Goal: Transaction & Acquisition: Purchase product/service

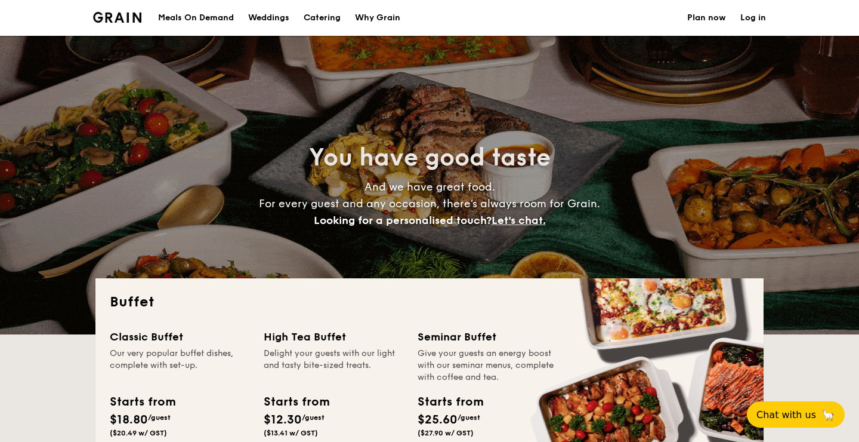
select select
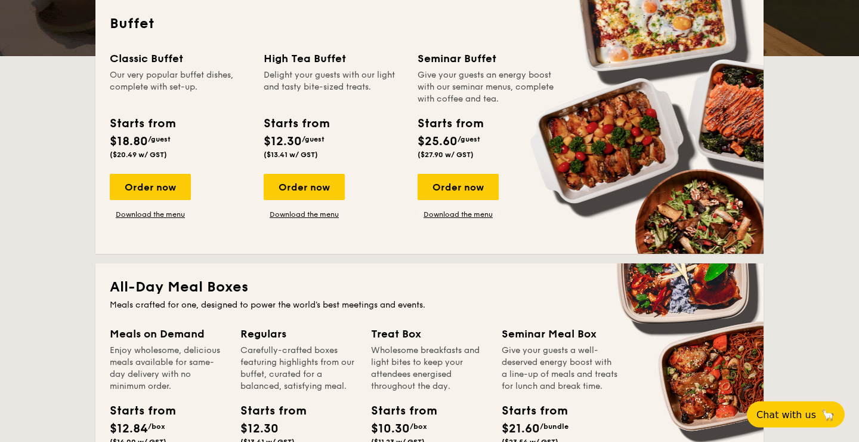
scroll to position [277, 0]
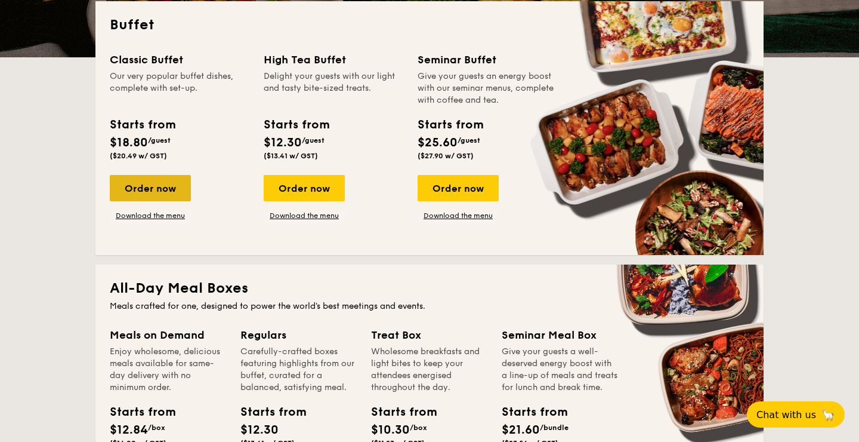
click at [168, 181] on div "Order now" at bounding box center [150, 188] width 81 height 26
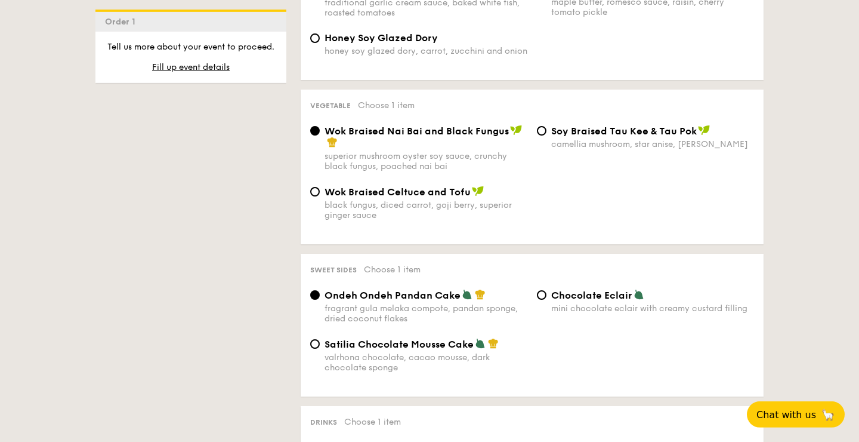
scroll to position [841, 0]
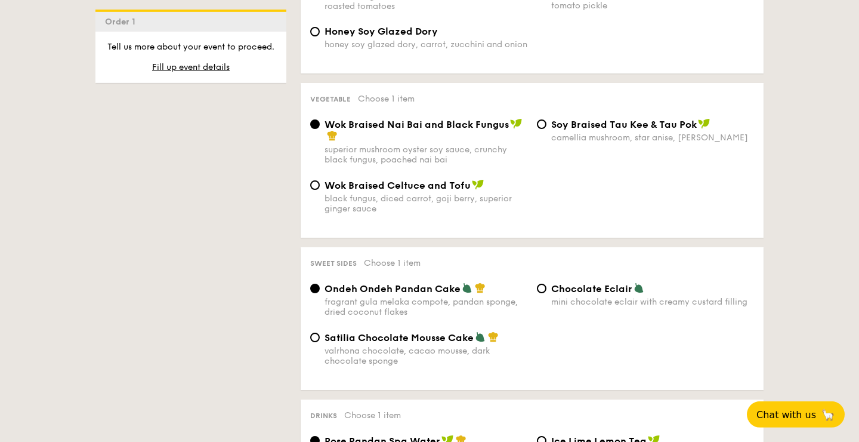
click at [519, 128] on img at bounding box center [516, 123] width 12 height 11
click at [320, 128] on input "Wok Braised Nai Bai and Black Fungus superior mushroom oyster soy sauce, crunch…" at bounding box center [315, 124] width 10 height 10
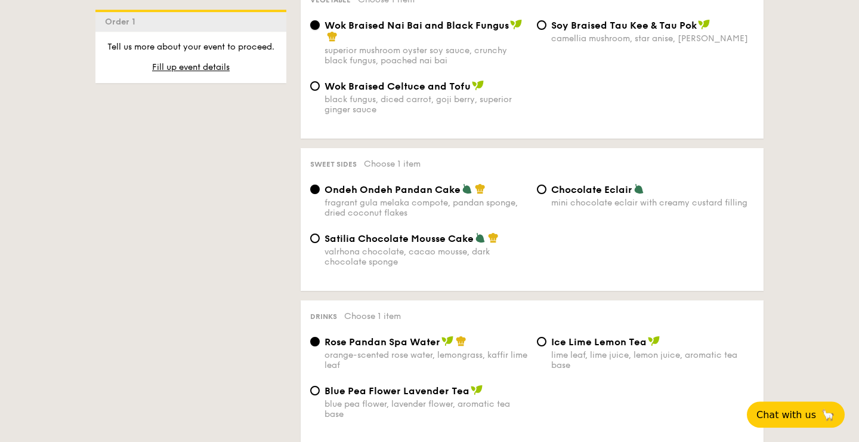
scroll to position [942, 0]
click at [578, 191] on span "Chocolate Eclair" at bounding box center [591, 188] width 81 height 11
click at [547, 191] on input "Chocolate Eclair mini chocolate eclair with creamy custard filling" at bounding box center [542, 188] width 10 height 10
radio input "true"
click at [442, 217] on div "fragrant gula melaka compote, pandan sponge, dried coconut flakes" at bounding box center [426, 206] width 203 height 20
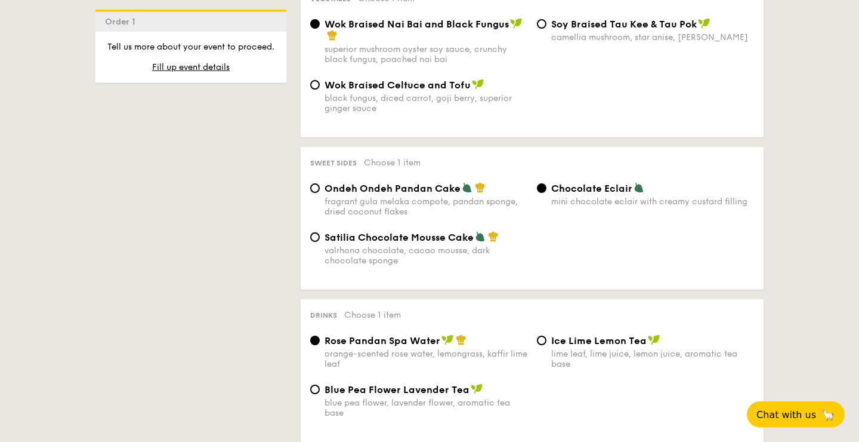
click at [320, 193] on input "Ondeh Ondeh Pandan Cake fragrant [PERSON_NAME] melaka compote, pandan sponge, d…" at bounding box center [315, 188] width 10 height 10
radio input "true"
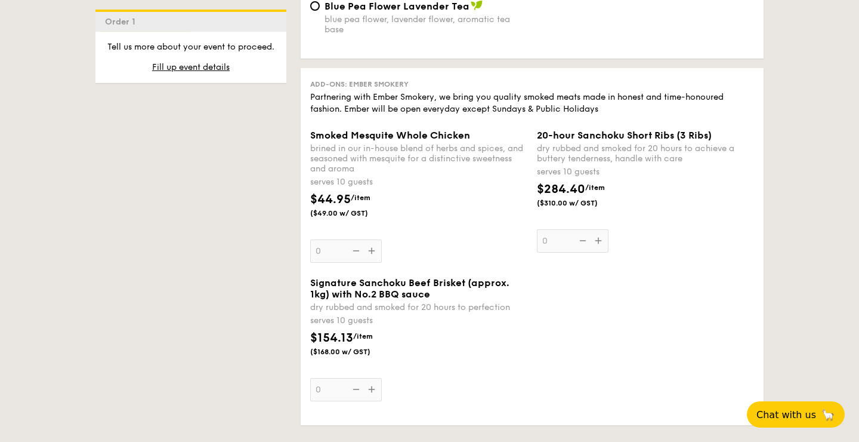
scroll to position [1324, 0]
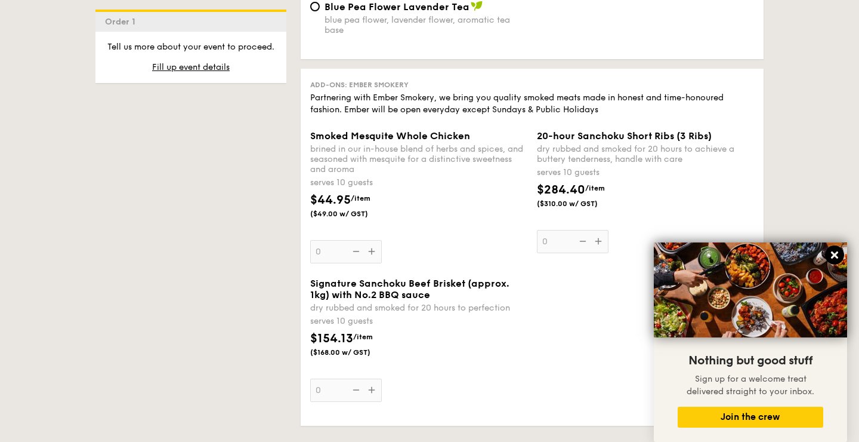
click at [837, 256] on icon at bounding box center [834, 254] width 7 height 7
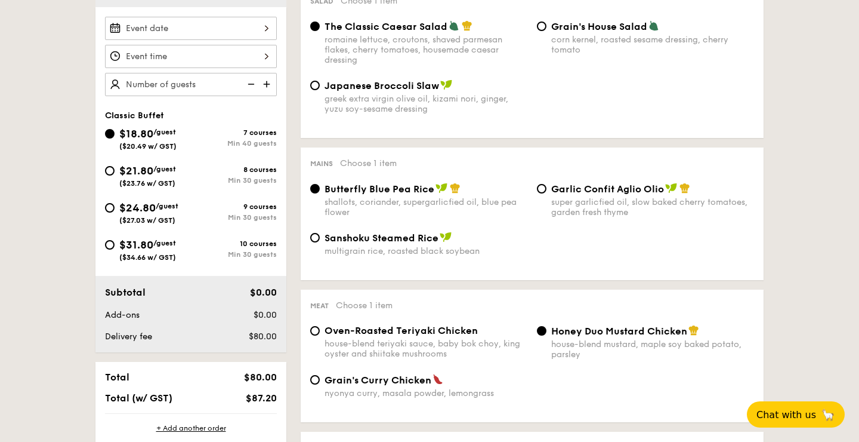
scroll to position [372, 0]
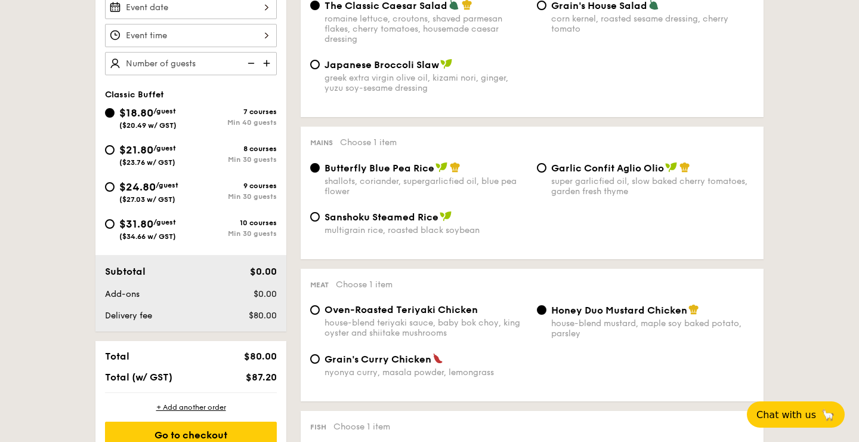
click at [267, 63] on img at bounding box center [268, 63] width 18 height 23
click at [248, 65] on img at bounding box center [250, 63] width 18 height 23
type input "40 guests"
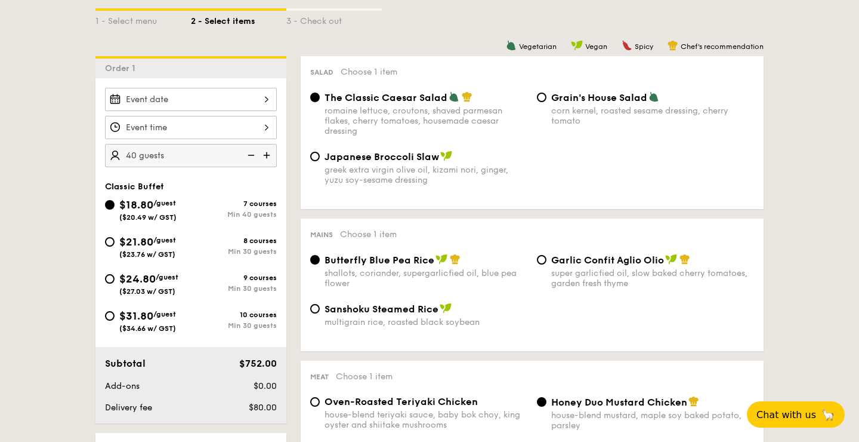
scroll to position [280, 0]
click at [257, 92] on div at bounding box center [191, 99] width 172 height 23
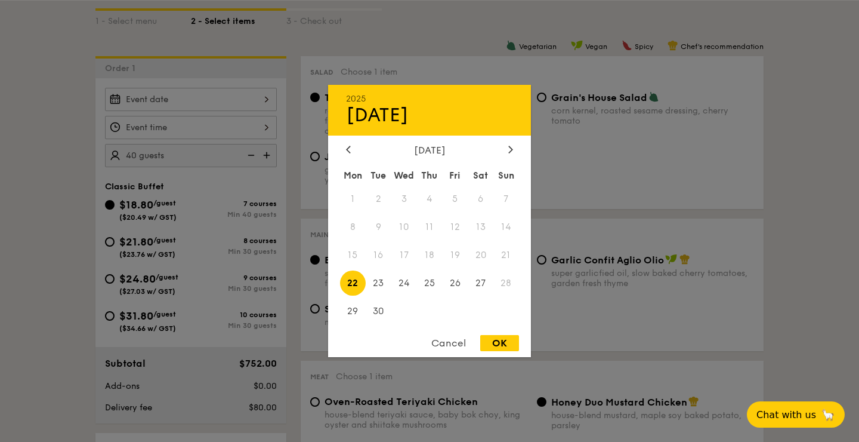
click at [517, 146] on div "[DATE]" at bounding box center [429, 149] width 203 height 11
click at [515, 146] on div at bounding box center [510, 149] width 11 height 11
click at [353, 249] on span "10" at bounding box center [353, 255] width 26 height 26
click at [494, 340] on div "OK" at bounding box center [499, 343] width 39 height 16
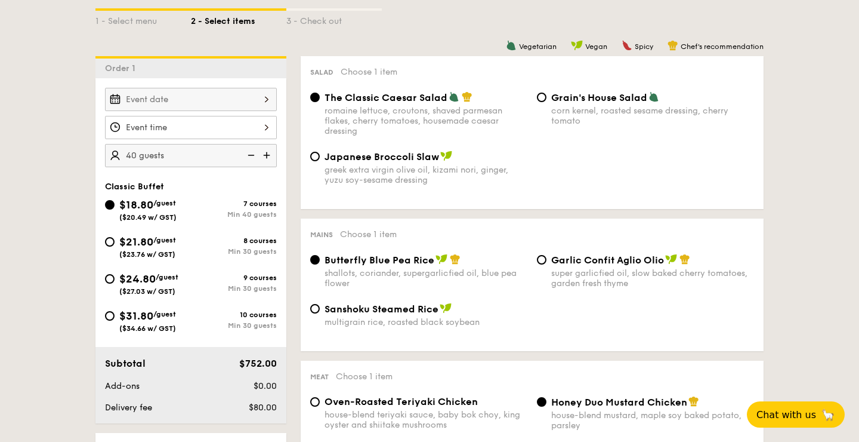
type input "[DATE]"
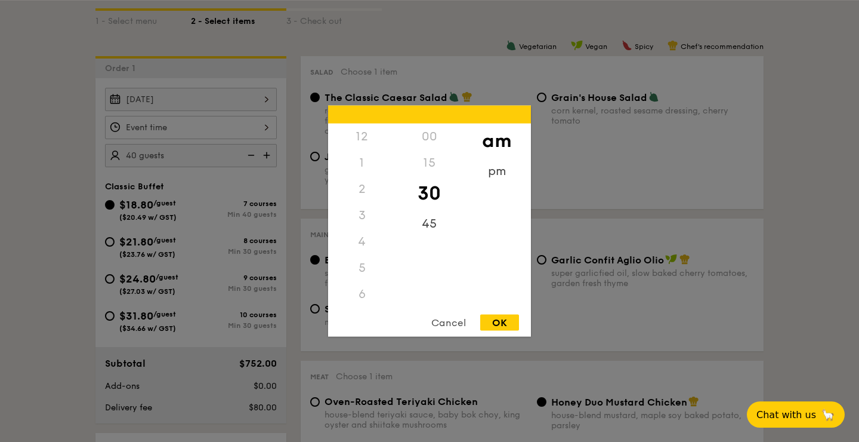
click at [251, 127] on input "Smoked Mesquite Whole Chicken brined in our in-house blend of herbs and spices,…" at bounding box center [191, 127] width 172 height 23
drag, startPoint x: 367, startPoint y: 272, endPoint x: 374, endPoint y: 211, distance: 61.2
click at [374, 211] on div "12 1 2 3 4 5 6 7 8 9 10 11" at bounding box center [361, 215] width 67 height 182
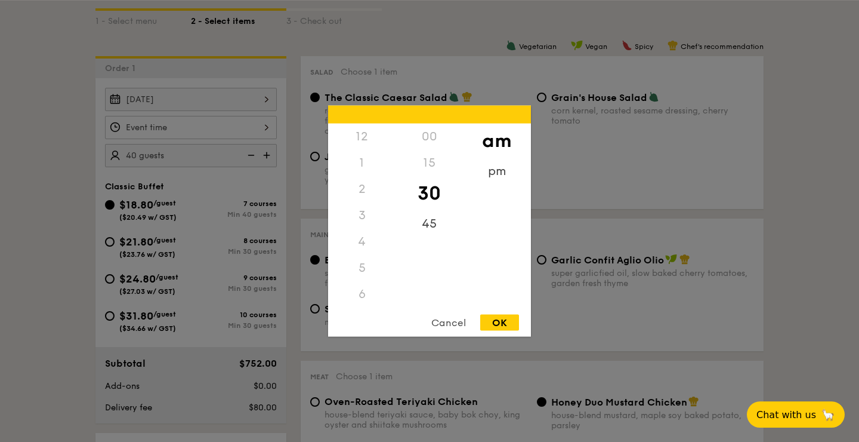
click at [359, 141] on div "12" at bounding box center [361, 137] width 67 height 26
click at [369, 132] on div "12" at bounding box center [361, 137] width 67 height 26
click at [504, 176] on div "pm" at bounding box center [496, 175] width 67 height 35
click at [372, 135] on div "12" at bounding box center [361, 141] width 67 height 35
click at [486, 318] on div "OK" at bounding box center [499, 322] width 39 height 16
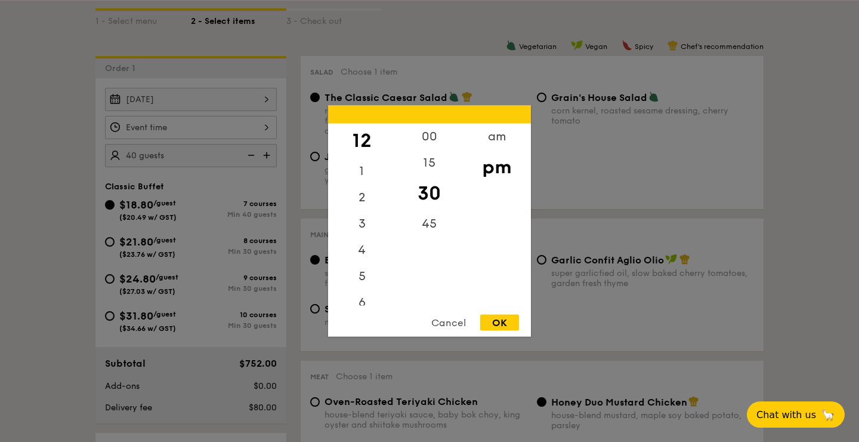
type input "12:30PM"
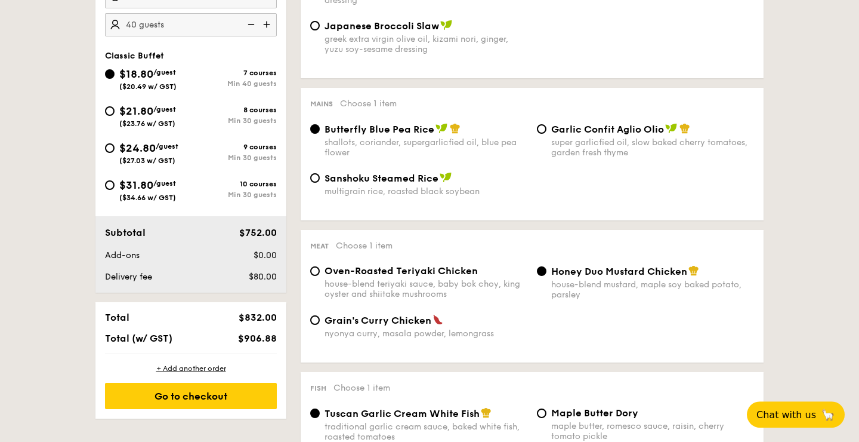
scroll to position [411, 0]
click at [443, 282] on div "Oven-Roasted Teriyaki Chicken house-blend teriyaki sauce, baby bok choy, king o…" at bounding box center [426, 283] width 203 height 34
click at [320, 276] on input "Oven-Roasted Teriyaki Chicken house-blend teriyaki sauce, baby bok choy, king o…" at bounding box center [315, 272] width 10 height 10
radio input "true"
click at [579, 271] on span "Honey Duo Mustard Chicken" at bounding box center [619, 271] width 136 height 11
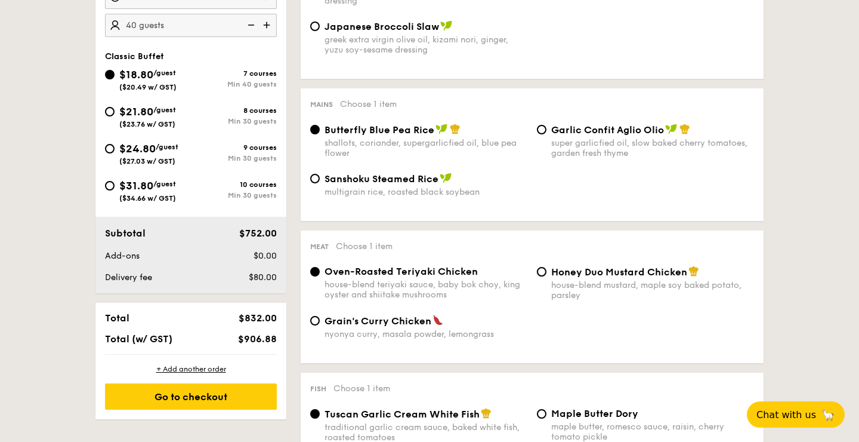
click at [547, 271] on input "Honey Duo Mustard Chicken house-blend mustard, maple soy baked potato, parsley" at bounding box center [542, 272] width 10 height 10
radio input "true"
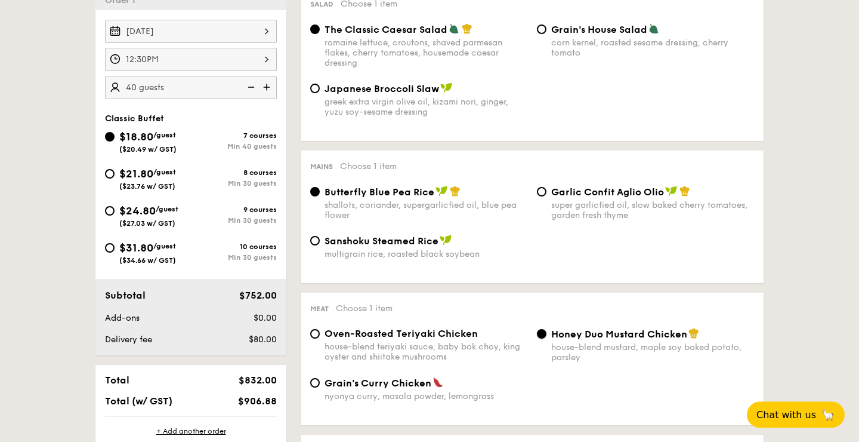
scroll to position [349, 0]
